Goal: Information Seeking & Learning: Learn about a topic

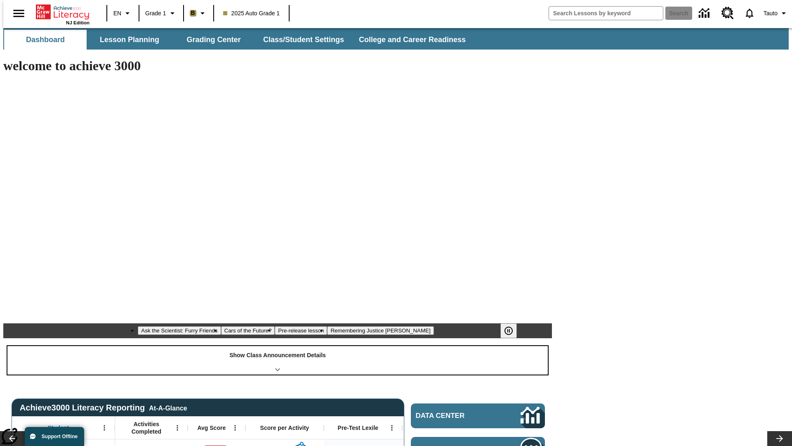
click at [278, 346] on div "Show Class Announcement Details" at bounding box center [277, 360] width 541 height 28
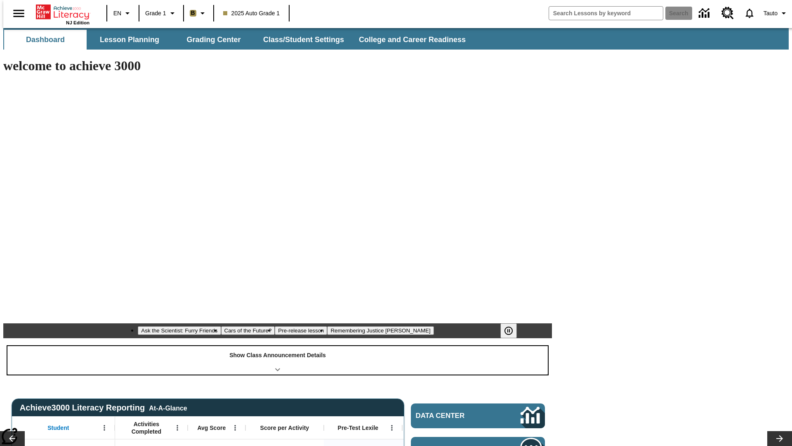
click at [278, 346] on div "Show Class Announcement Details" at bounding box center [277, 360] width 541 height 28
